Goal: Task Accomplishment & Management: Use online tool/utility

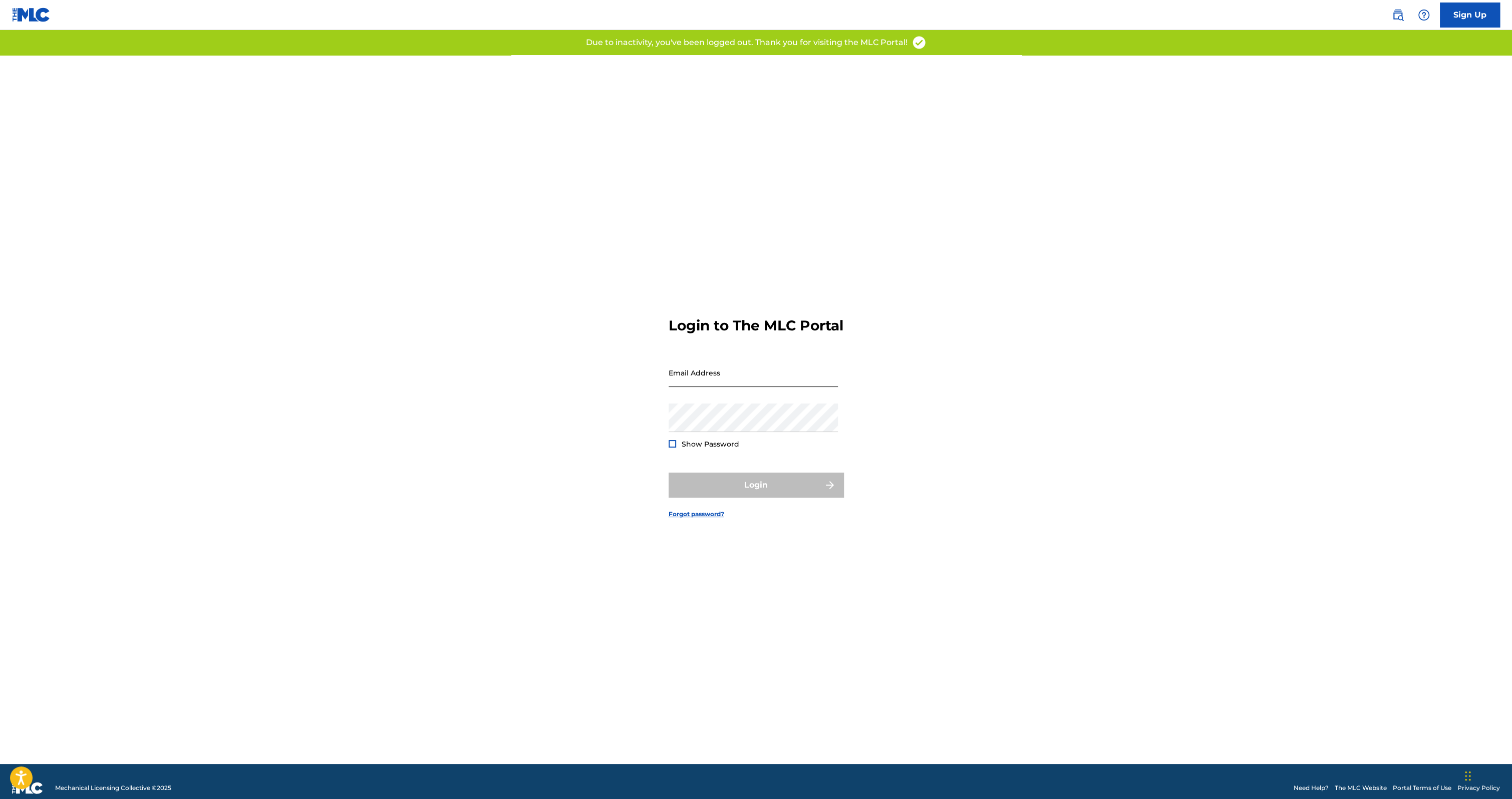
click at [679, 384] on input "Email Address" at bounding box center [753, 373] width 169 height 29
type input "[PERSON_NAME][EMAIL_ADDRESS][PERSON_NAME][DOMAIN_NAME]"
click at [762, 497] on button "Login" at bounding box center [756, 485] width 176 height 25
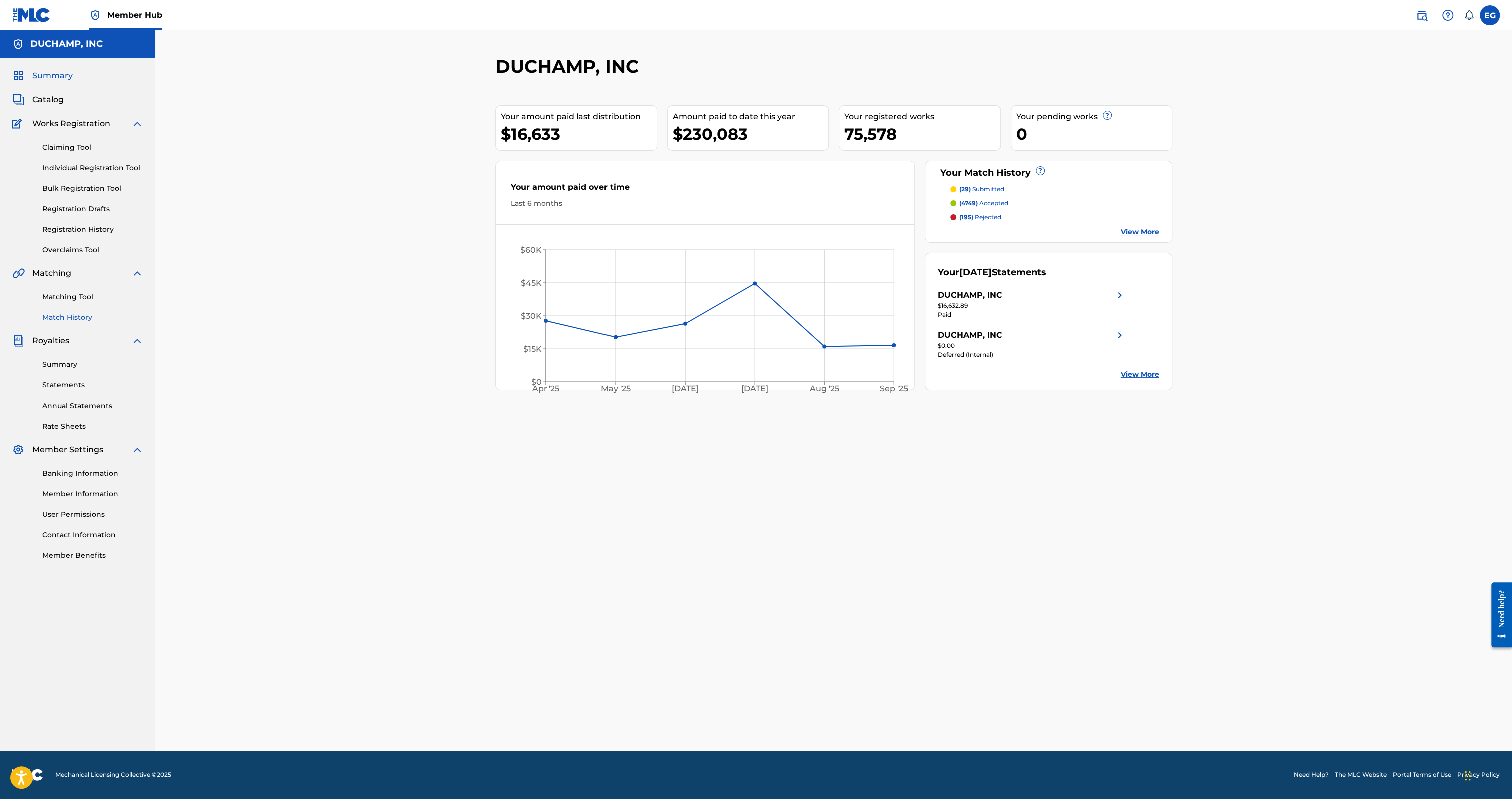
click at [58, 317] on link "Match History" at bounding box center [93, 317] width 101 height 11
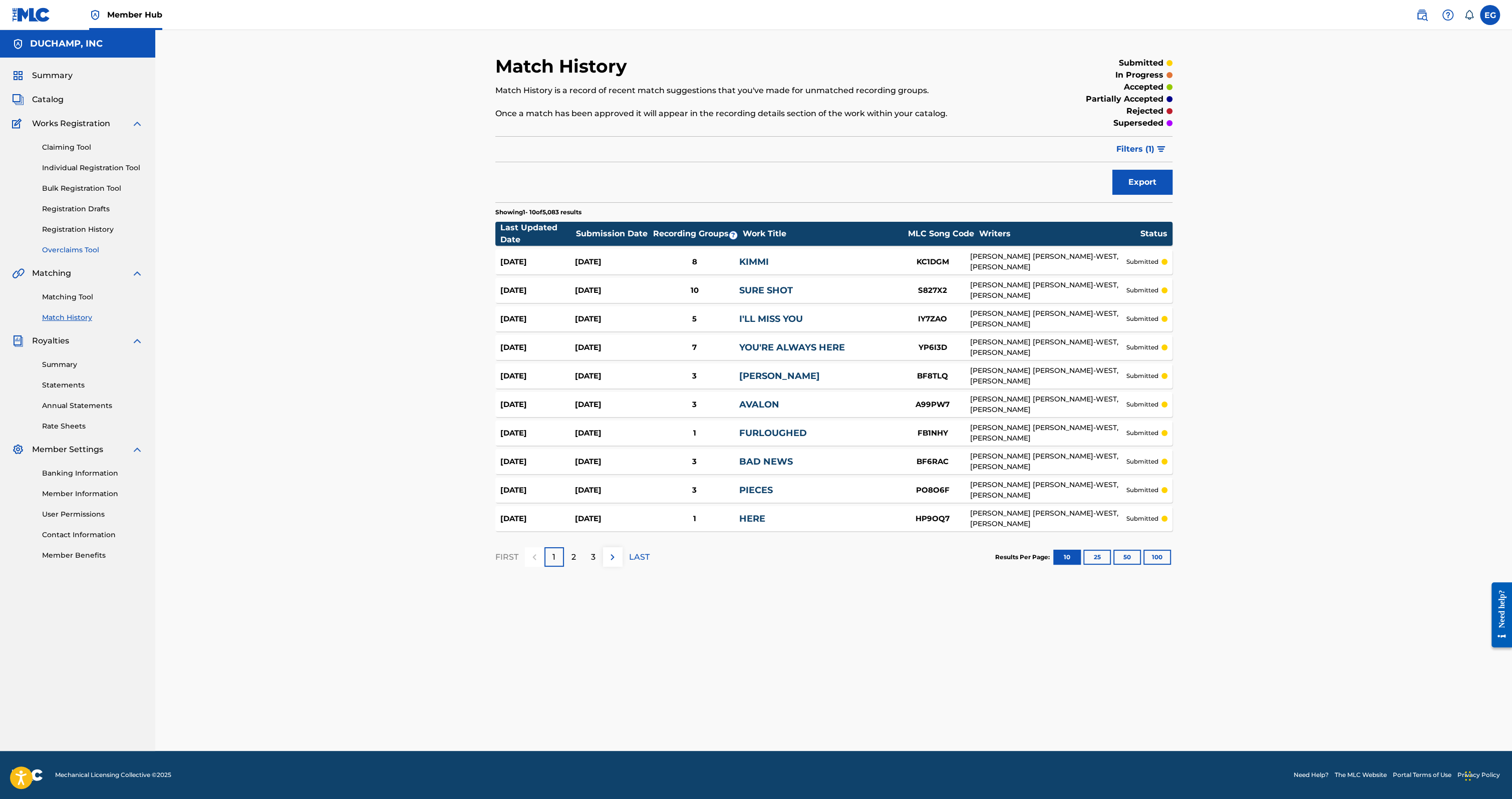
click at [77, 251] on link "Overclaims Tool" at bounding box center [93, 250] width 101 height 11
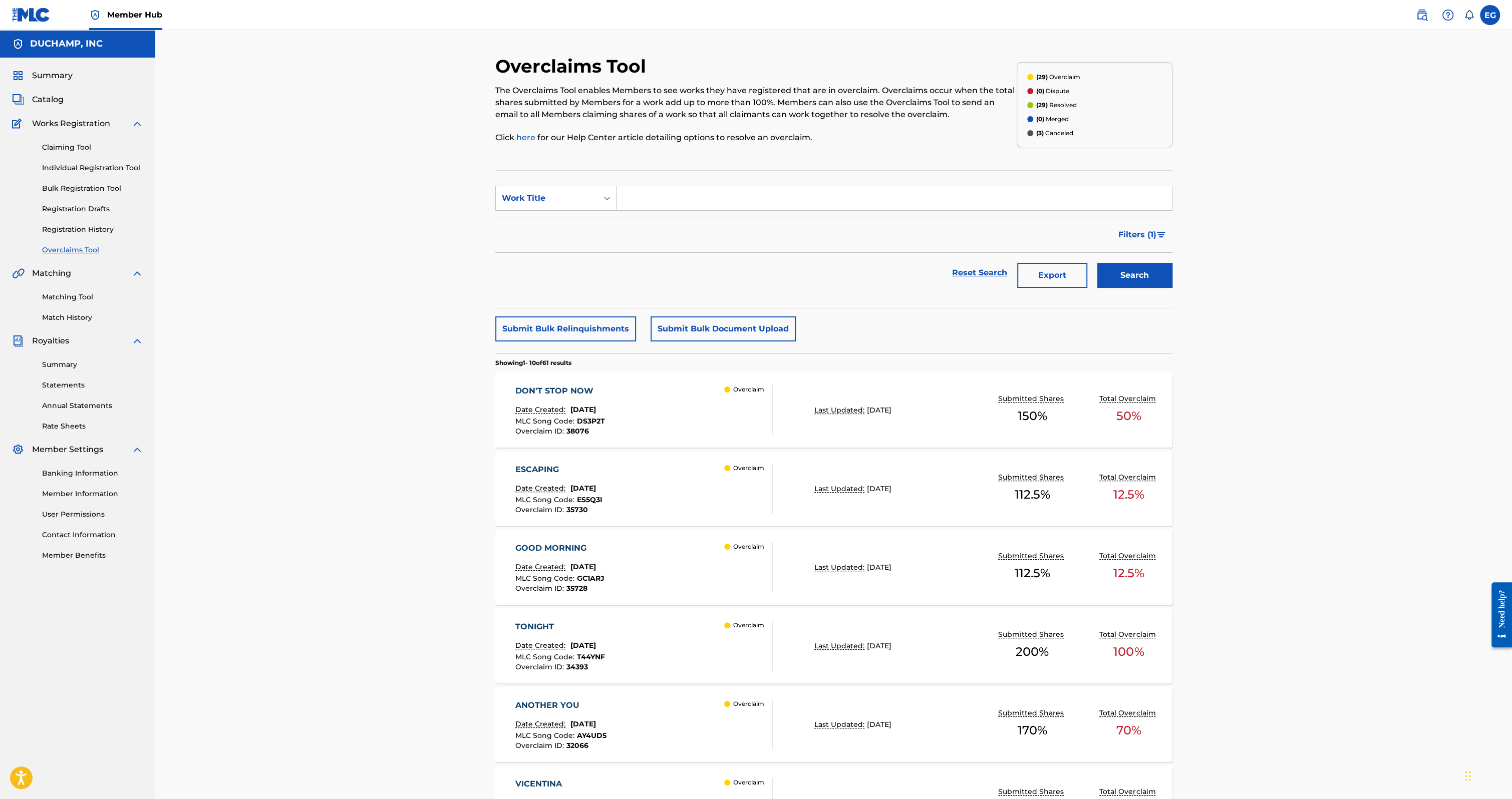
click at [683, 411] on div "DON'T STOP NOW Date Created: September 25, 2025 MLC Song Code : DS3P2T Overclai…" at bounding box center [644, 409] width 258 height 50
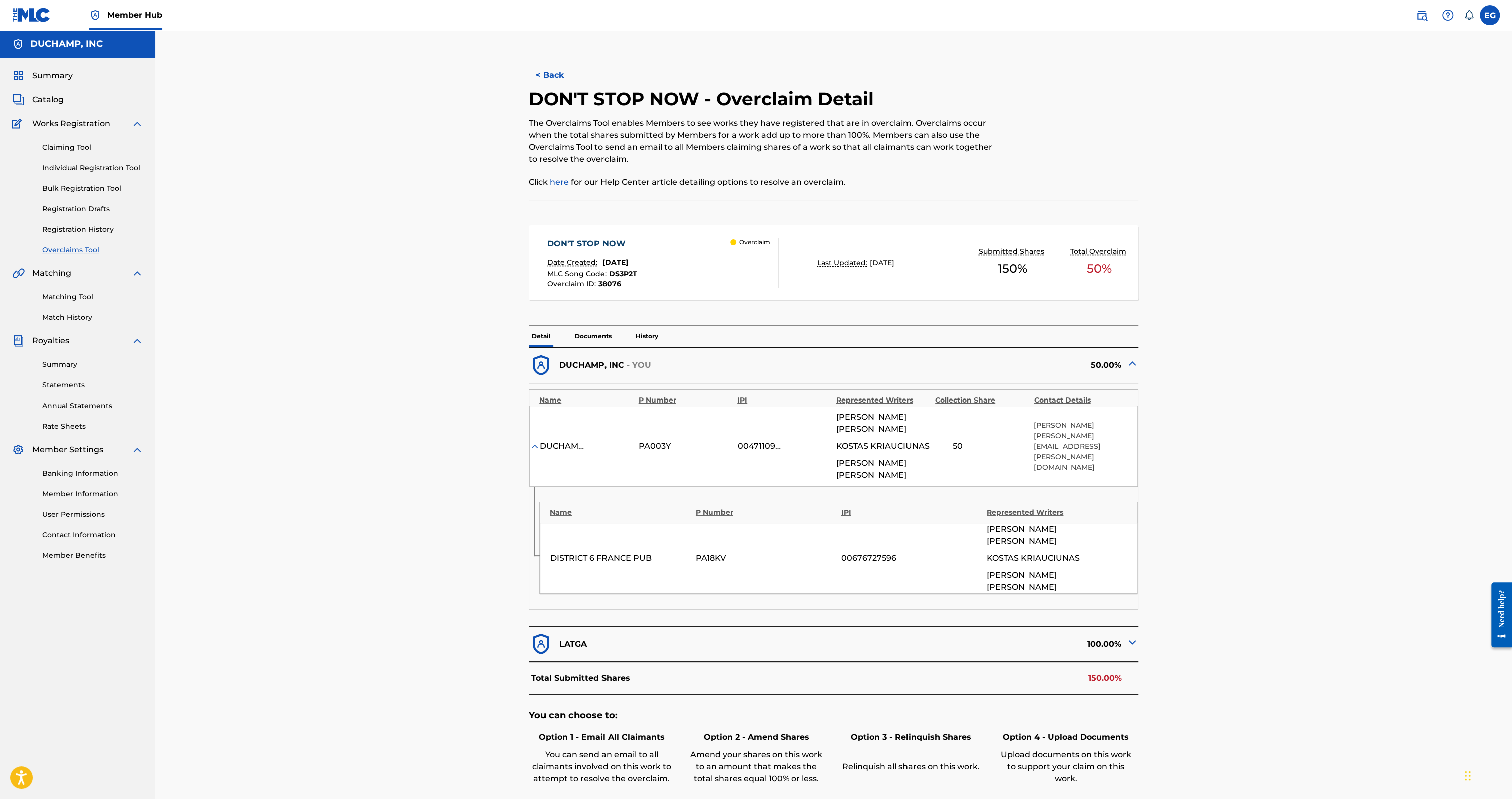
click at [1129, 636] on img at bounding box center [1132, 642] width 12 height 12
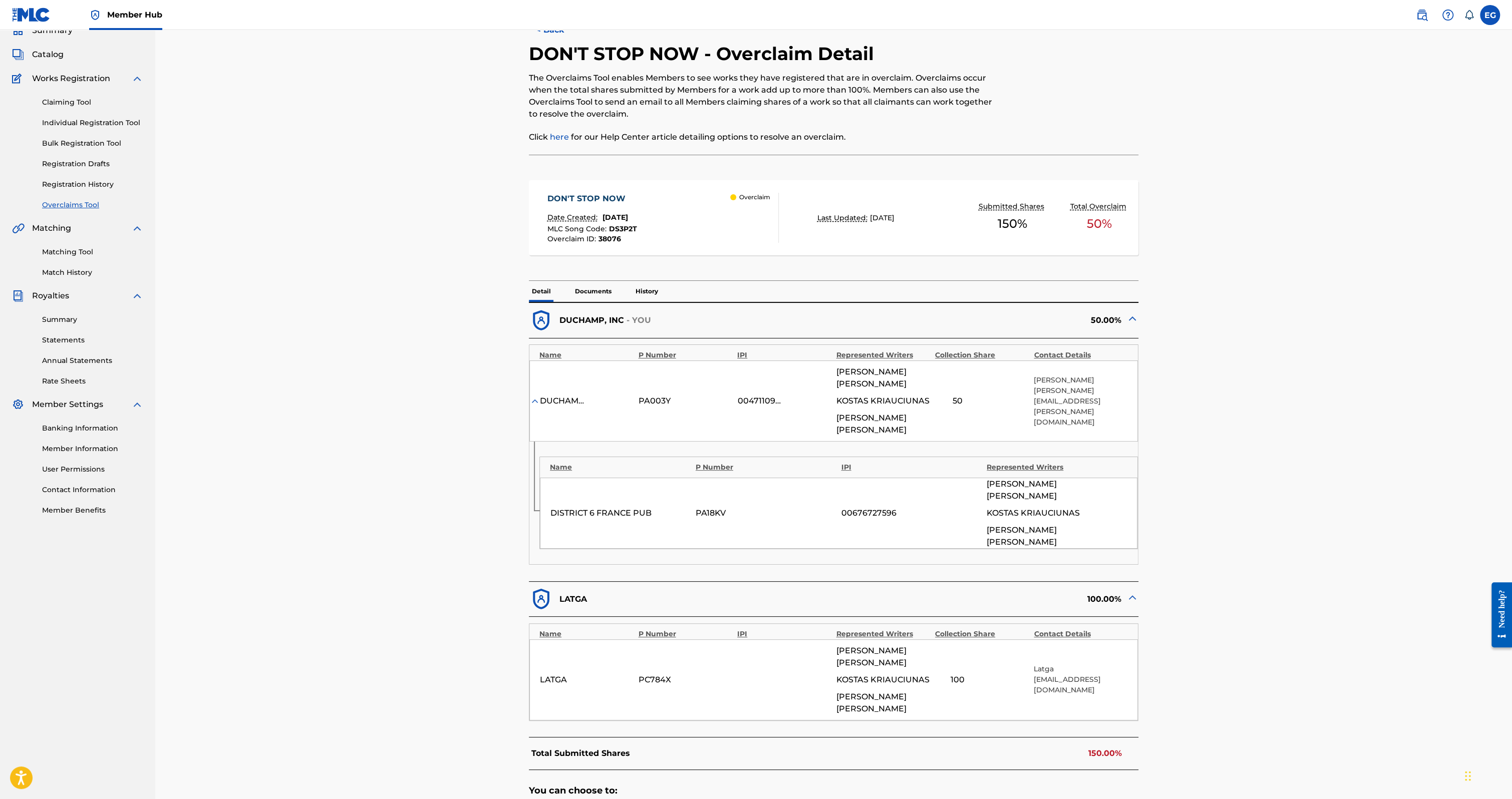
scroll to position [56, 0]
